Goal: Check status: Check status

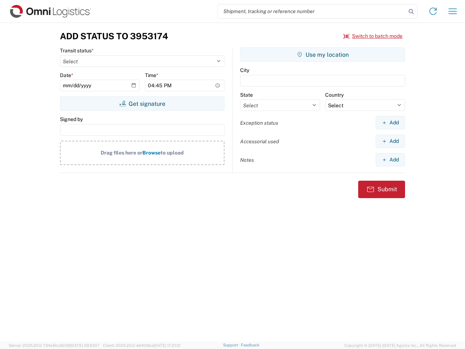
click at [312, 11] on input "search" at bounding box center [312, 11] width 188 height 14
click at [411, 12] on icon at bounding box center [411, 12] width 10 height 10
click at [433, 11] on icon at bounding box center [433, 11] width 12 height 12
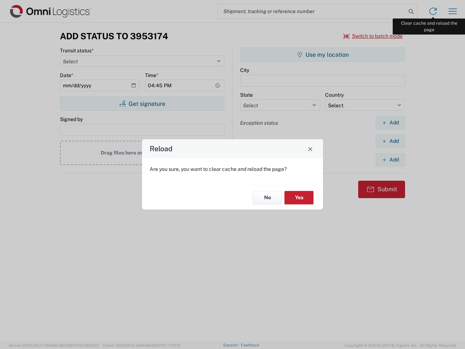
click at [452, 11] on div "Reload Are you sure, you want to clear cache and reload the page? No Yes" at bounding box center [232, 174] width 465 height 349
click at [373, 36] on div "Reload Are you sure, you want to clear cache and reload the page? No Yes" at bounding box center [232, 174] width 465 height 349
click at [142, 103] on div "Reload Are you sure, you want to clear cache and reload the page? No Yes" at bounding box center [232, 174] width 465 height 349
click at [322, 54] on div "Reload Are you sure, you want to clear cache and reload the page? No Yes" at bounding box center [232, 174] width 465 height 349
click at [390, 122] on div "Reload Are you sure, you want to clear cache and reload the page? No Yes" at bounding box center [232, 174] width 465 height 349
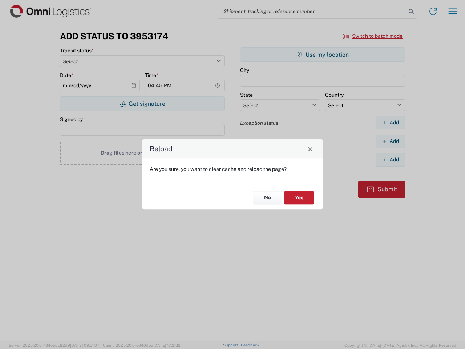
click at [390, 141] on div "Reload Are you sure, you want to clear cache and reload the page? No Yes" at bounding box center [232, 174] width 465 height 349
click at [390, 159] on div "Reload Are you sure, you want to clear cache and reload the page? No Yes" at bounding box center [232, 174] width 465 height 349
